Goal: Task Accomplishment & Management: Manage account settings

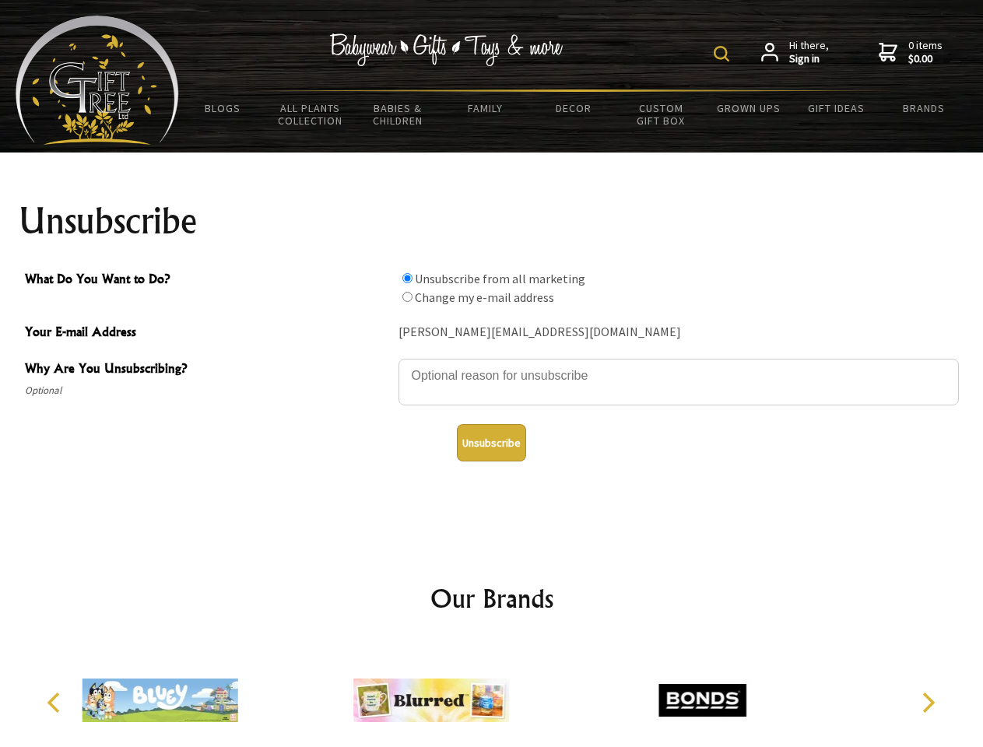
click at [724, 54] on img at bounding box center [721, 54] width 16 height 16
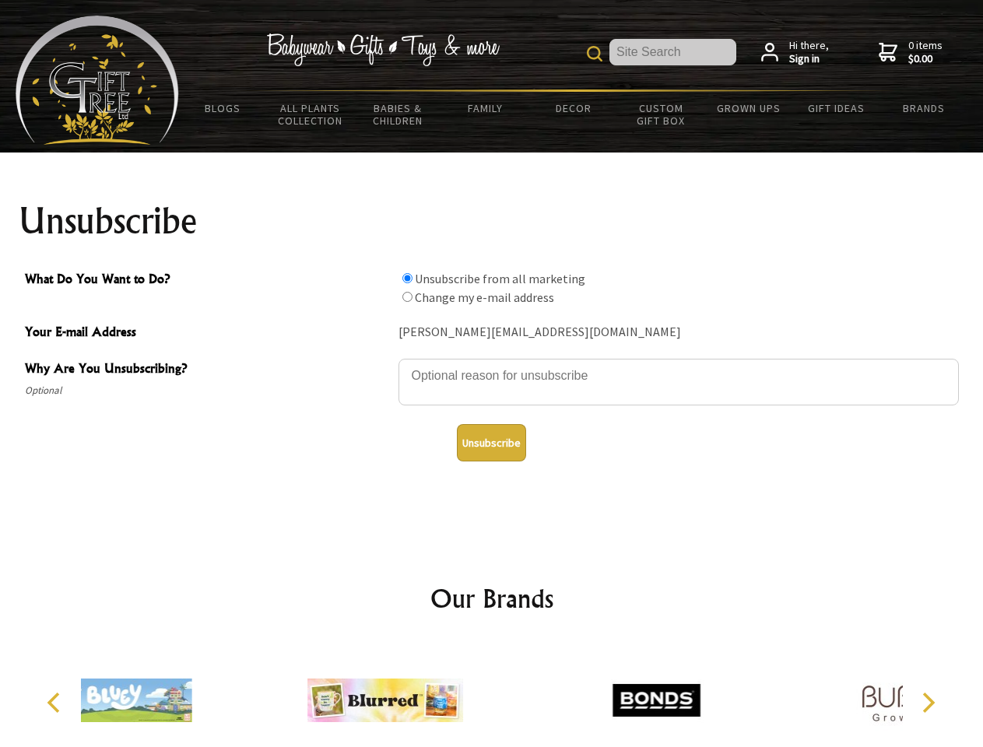
click at [492, 364] on textarea "Why Are You Unsubscribing?" at bounding box center [678, 382] width 560 height 47
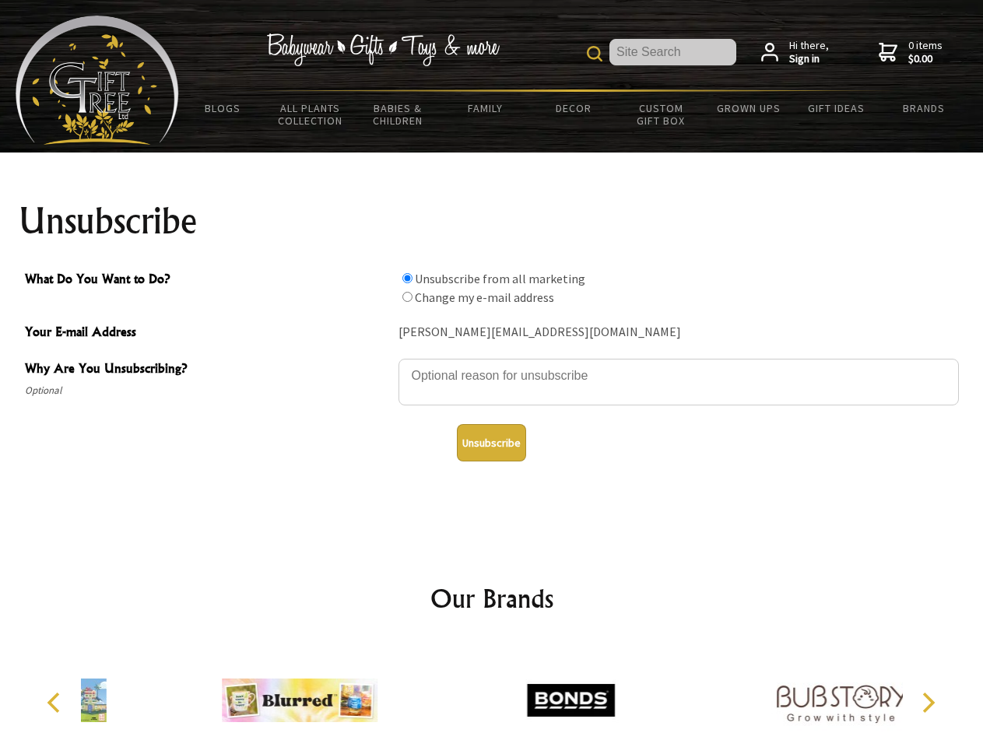
click at [407, 278] on input "What Do You Want to Do?" at bounding box center [407, 278] width 10 height 10
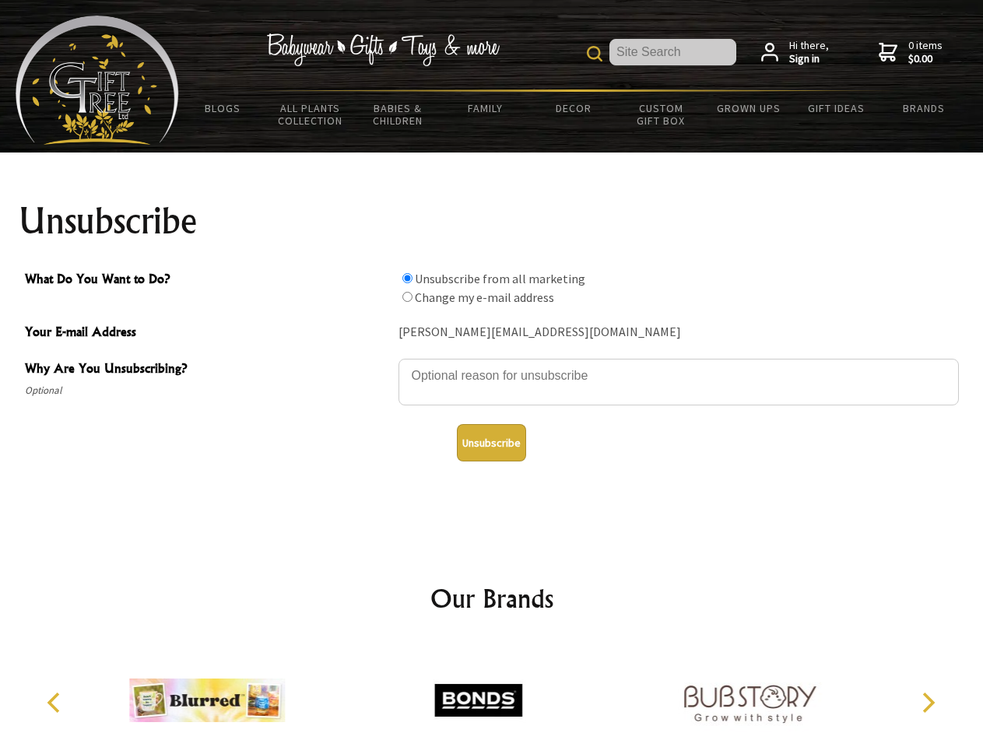
click at [407, 296] on input "What Do You Want to Do?" at bounding box center [407, 297] width 10 height 10
radio input "true"
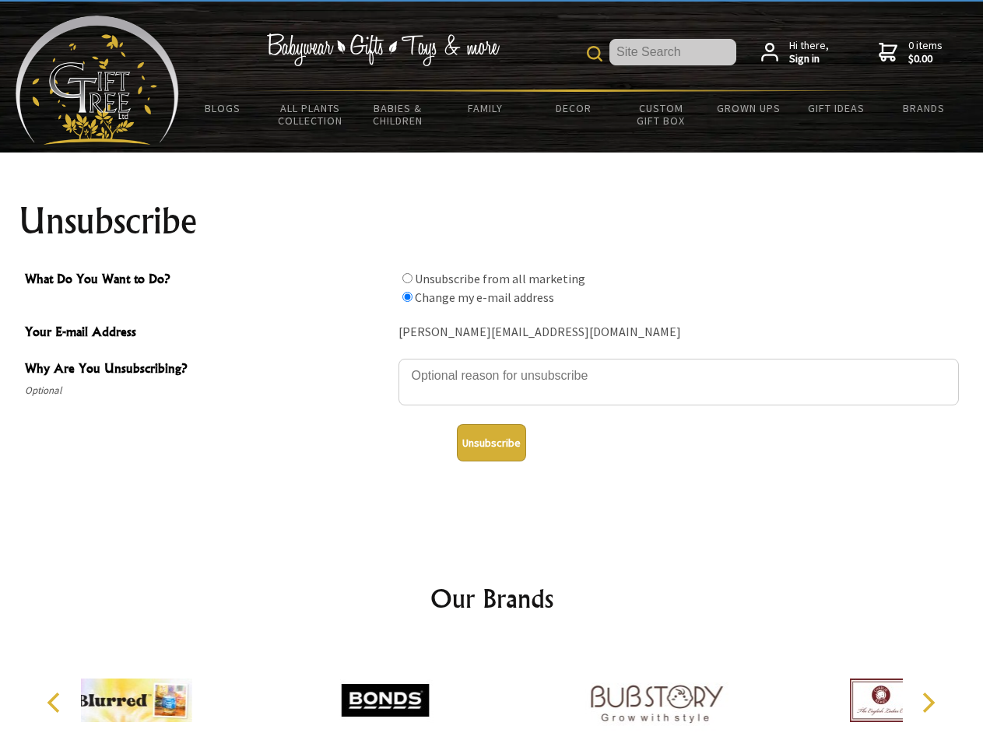
click at [491, 443] on button "Unsubscribe" at bounding box center [491, 442] width 69 height 37
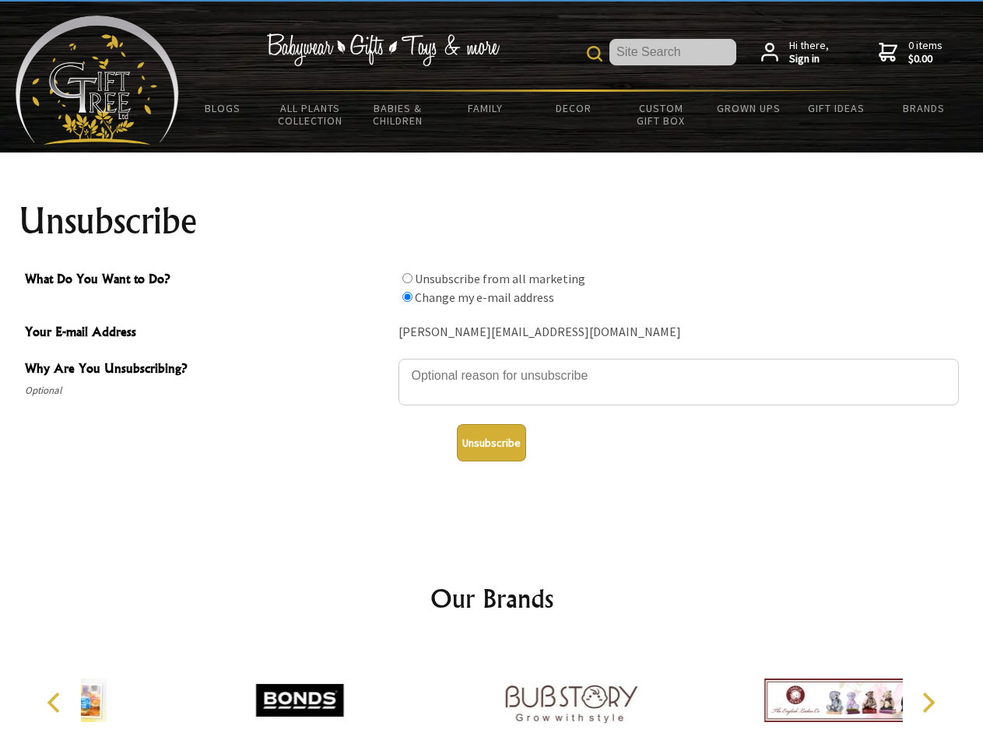
click at [56, 703] on icon "Previous" at bounding box center [55, 702] width 20 height 20
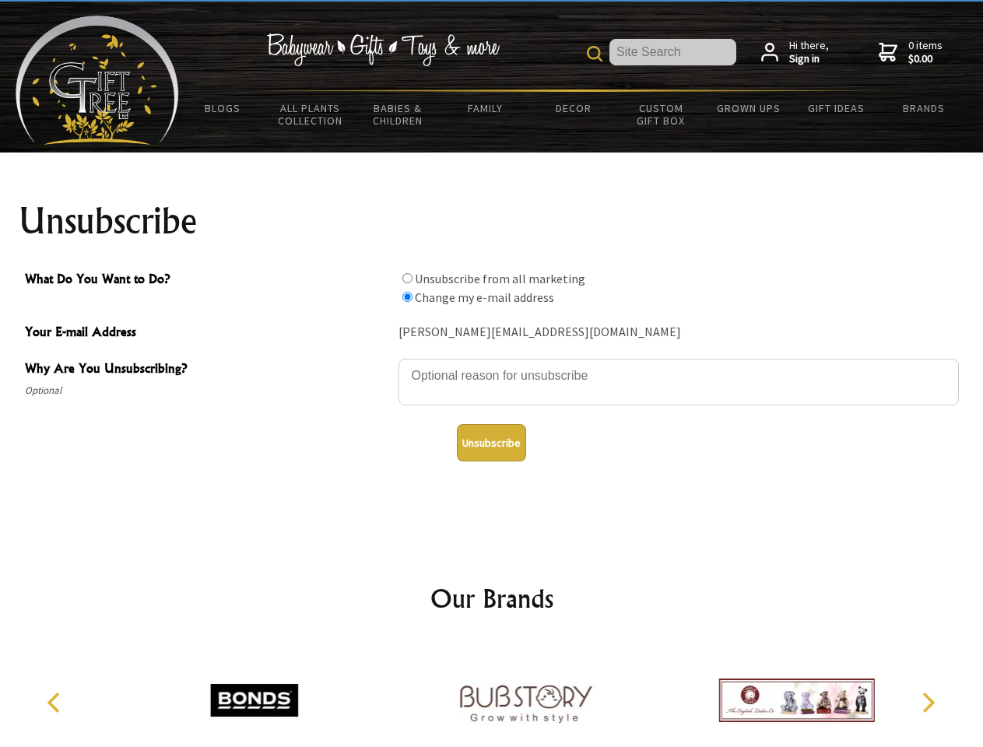
click at [927, 703] on icon "Next" at bounding box center [927, 702] width 20 height 20
